Goal: Task Accomplishment & Management: Use online tool/utility

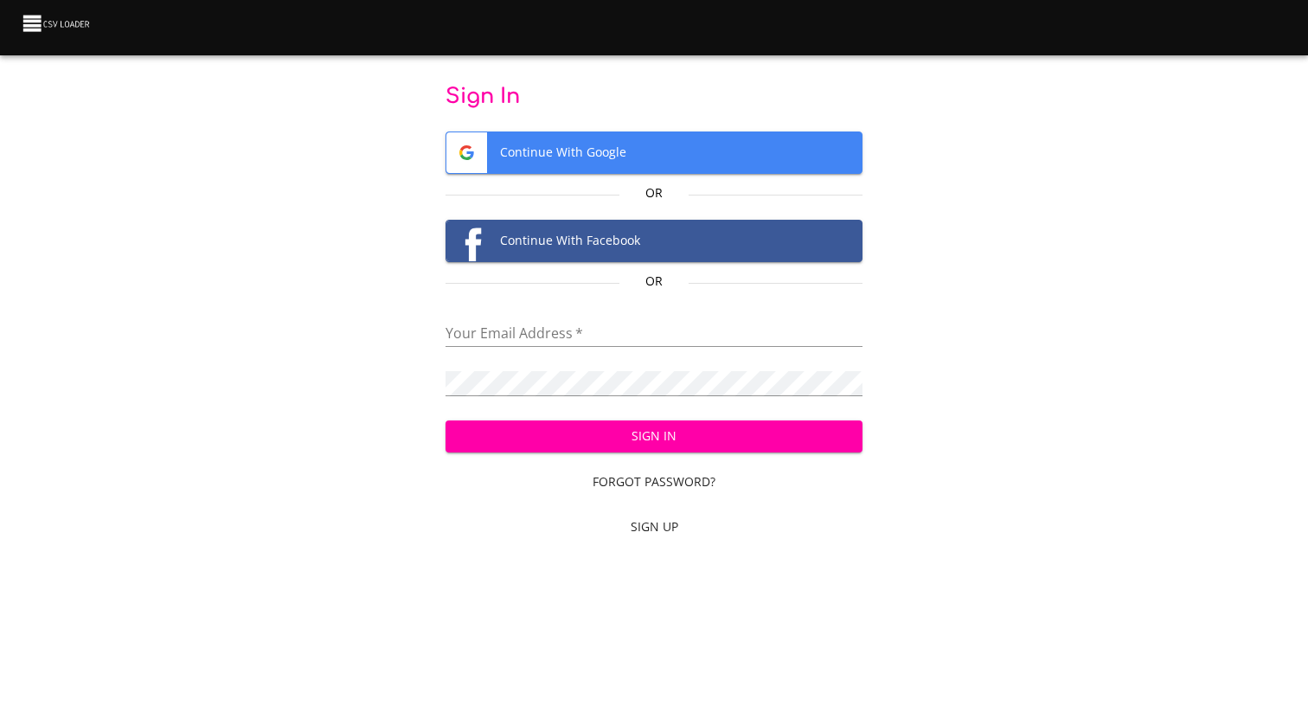
type input "adoux+csvloader@makethegrade.fr"
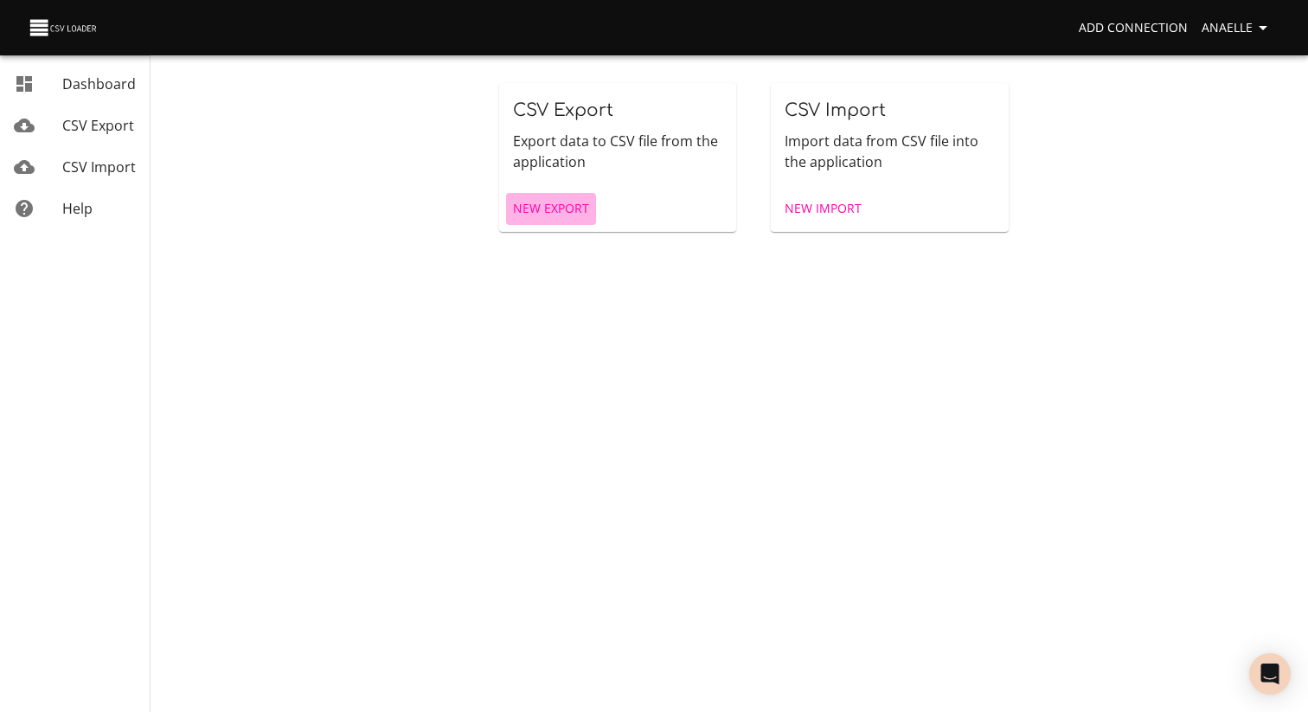
click at [545, 211] on span "New Export" at bounding box center [551, 209] width 76 height 22
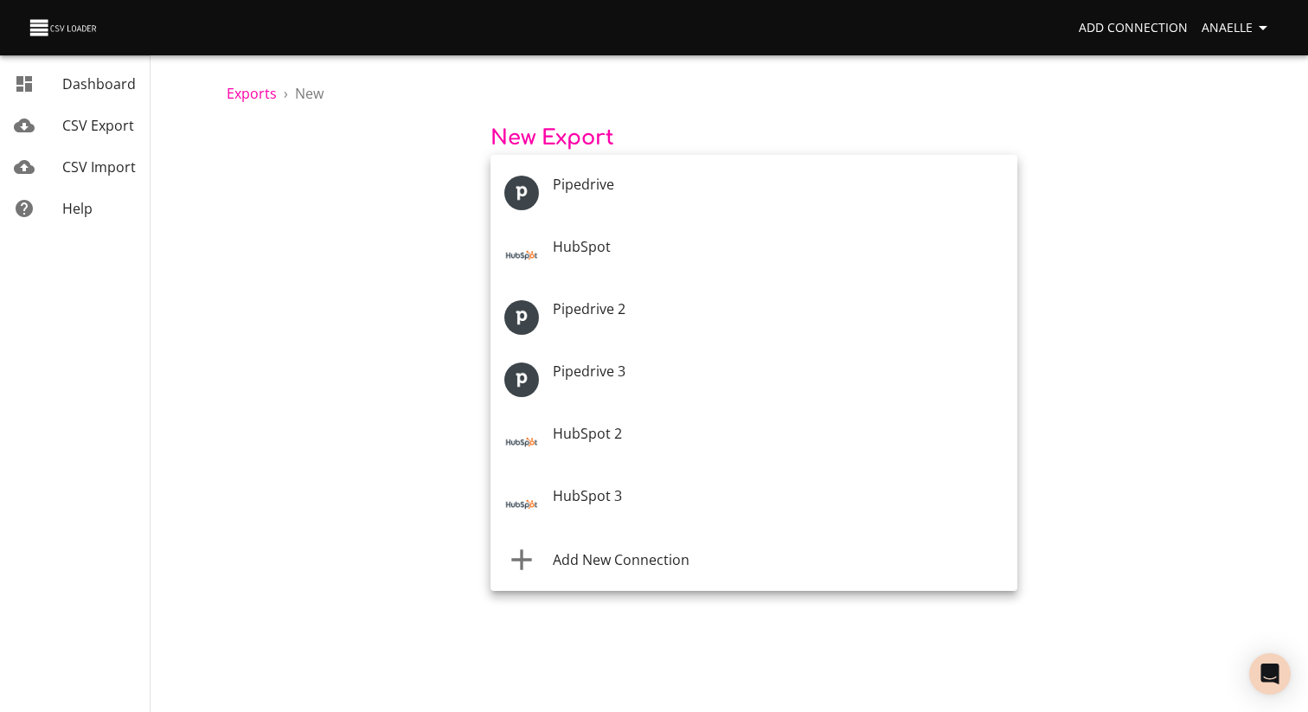
click at [591, 203] on body "Add Connection Anaelle Dashboard CSV Export CSV Import Help Exports › New New E…" at bounding box center [654, 356] width 1308 height 712
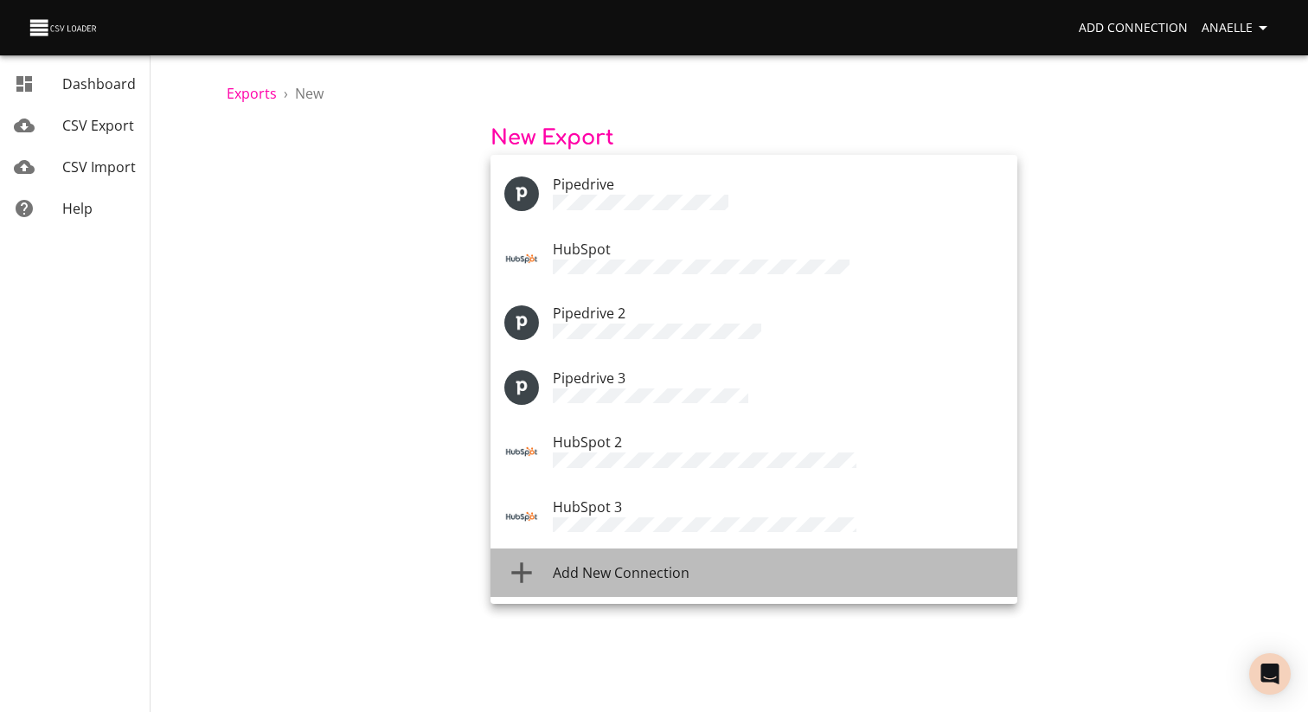
click at [648, 548] on li "Add New Connection" at bounding box center [754, 572] width 527 height 48
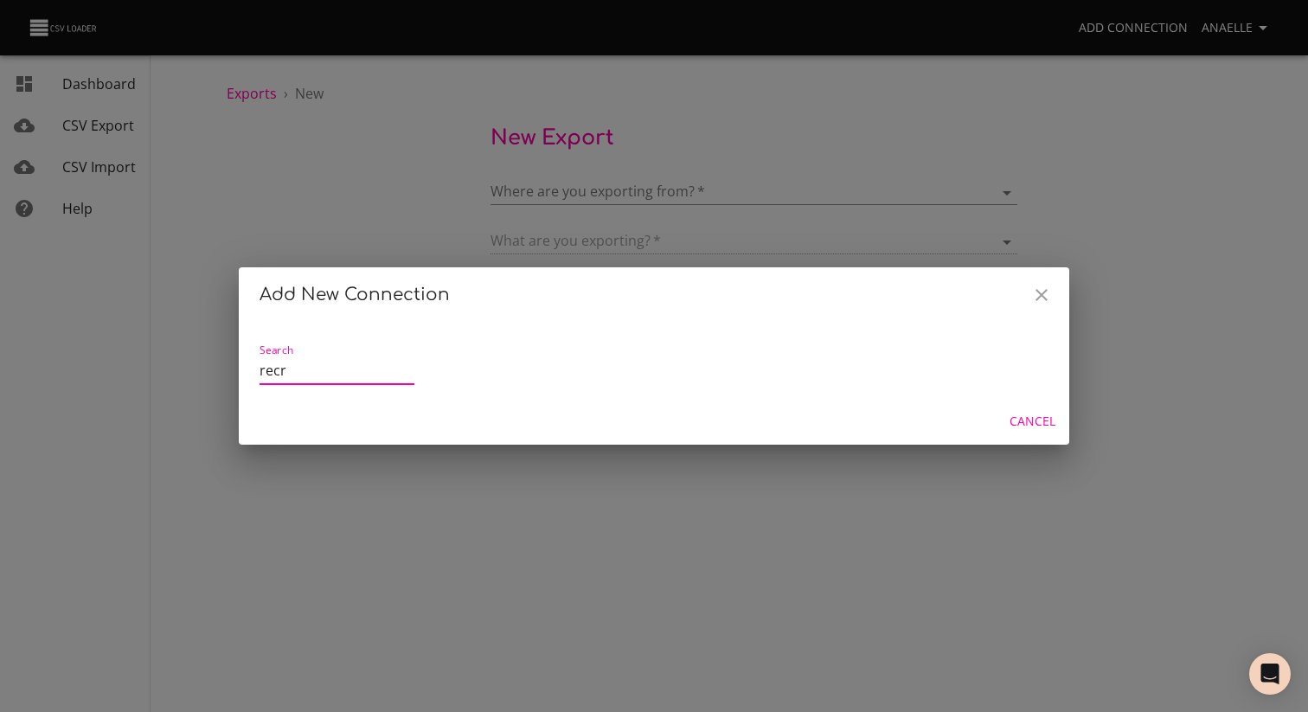
click at [378, 369] on input "recr" at bounding box center [337, 371] width 155 height 28
type input "recr"
click at [414, 373] on div "Search recr" at bounding box center [654, 361] width 789 height 62
click at [407, 369] on input "recr" at bounding box center [337, 371] width 155 height 28
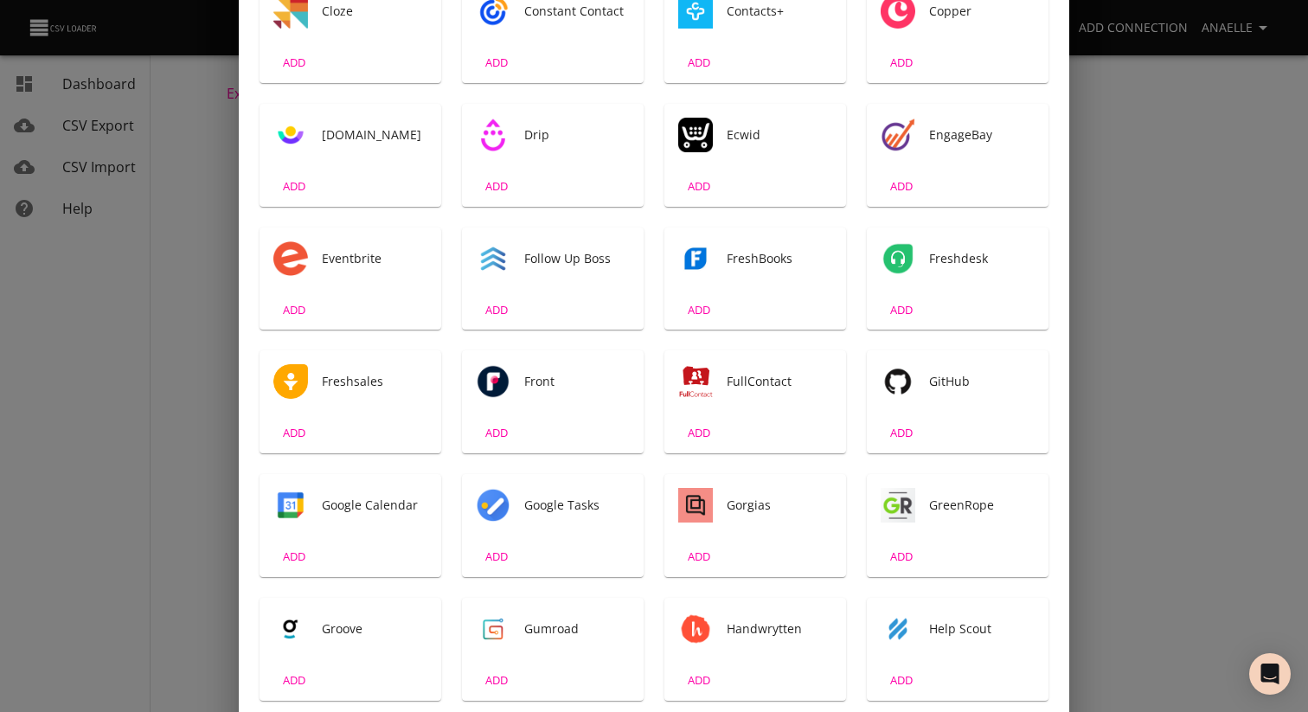
scroll to position [695, 0]
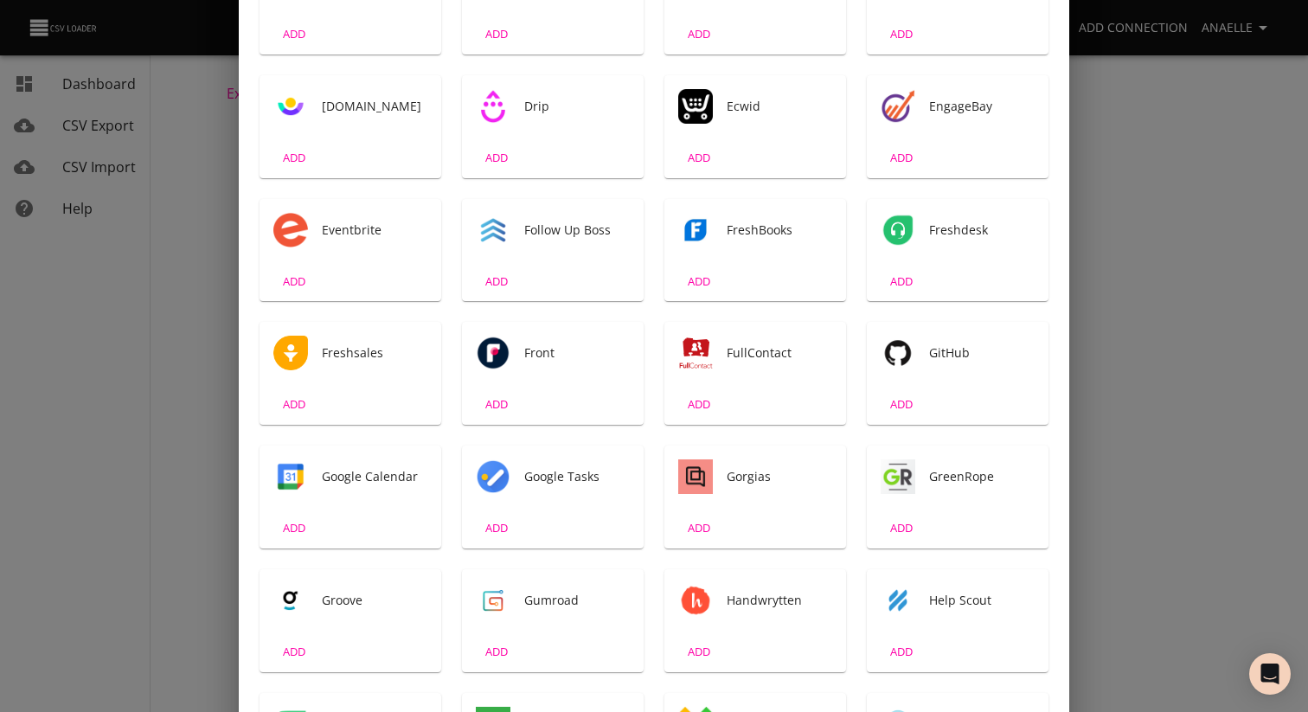
click at [1165, 358] on div "Add New Connection Search ACT! CRM ADD ActiveCampaign ADD ActiveCollab ADD Affi…" at bounding box center [654, 356] width 1308 height 712
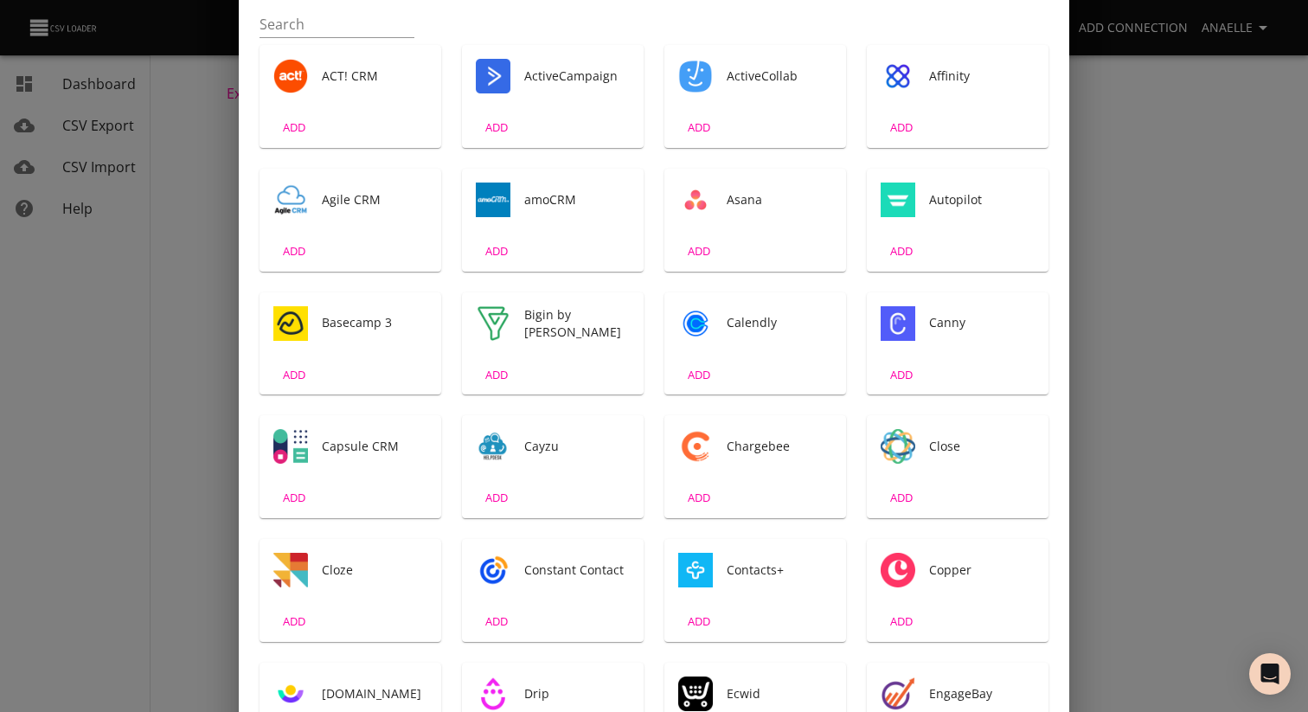
scroll to position [0, 0]
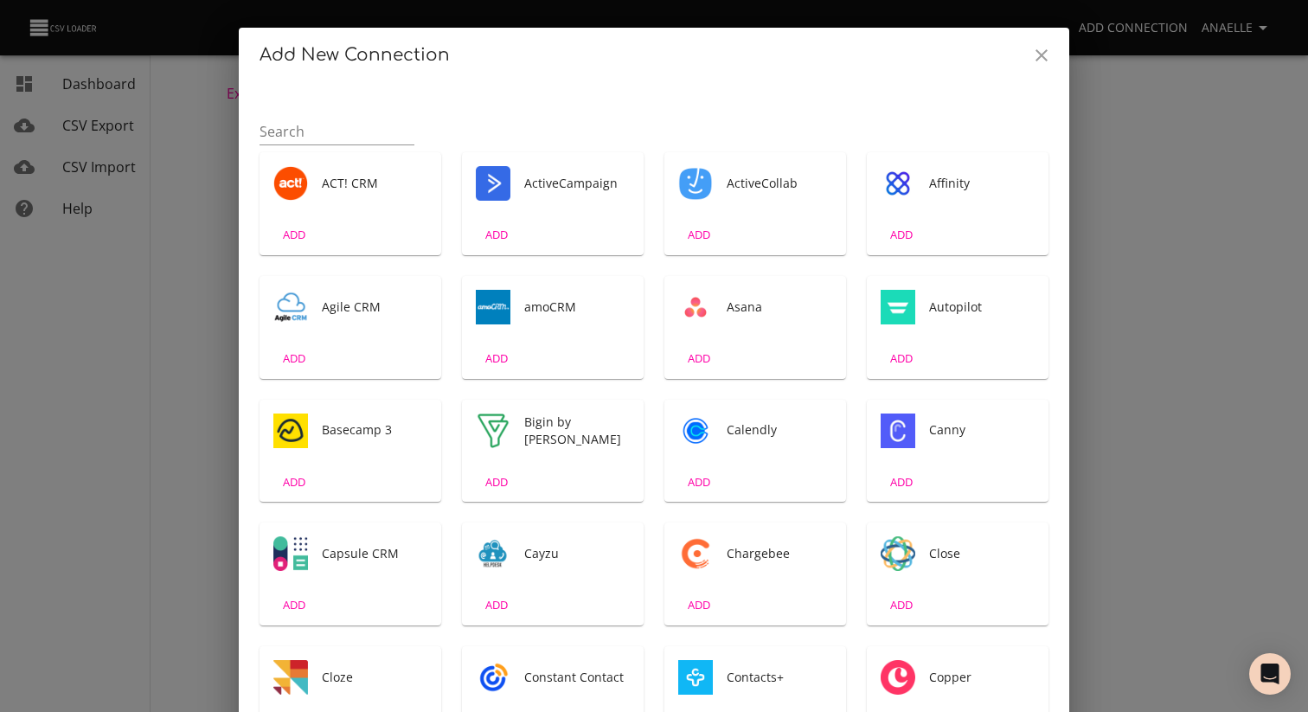
click at [1032, 63] on icon "Close" at bounding box center [1041, 55] width 21 height 21
